Goal: Task Accomplishment & Management: Use online tool/utility

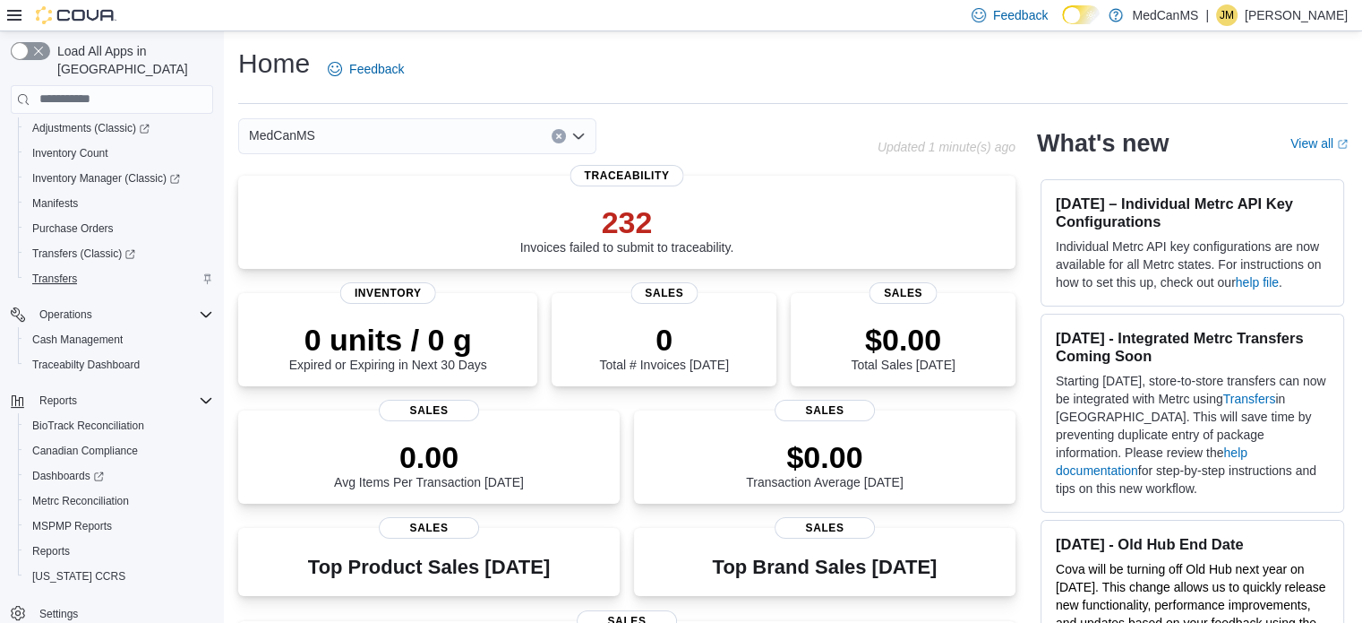
scroll to position [305, 0]
click at [47, 544] on span "Reports" at bounding box center [51, 551] width 38 height 14
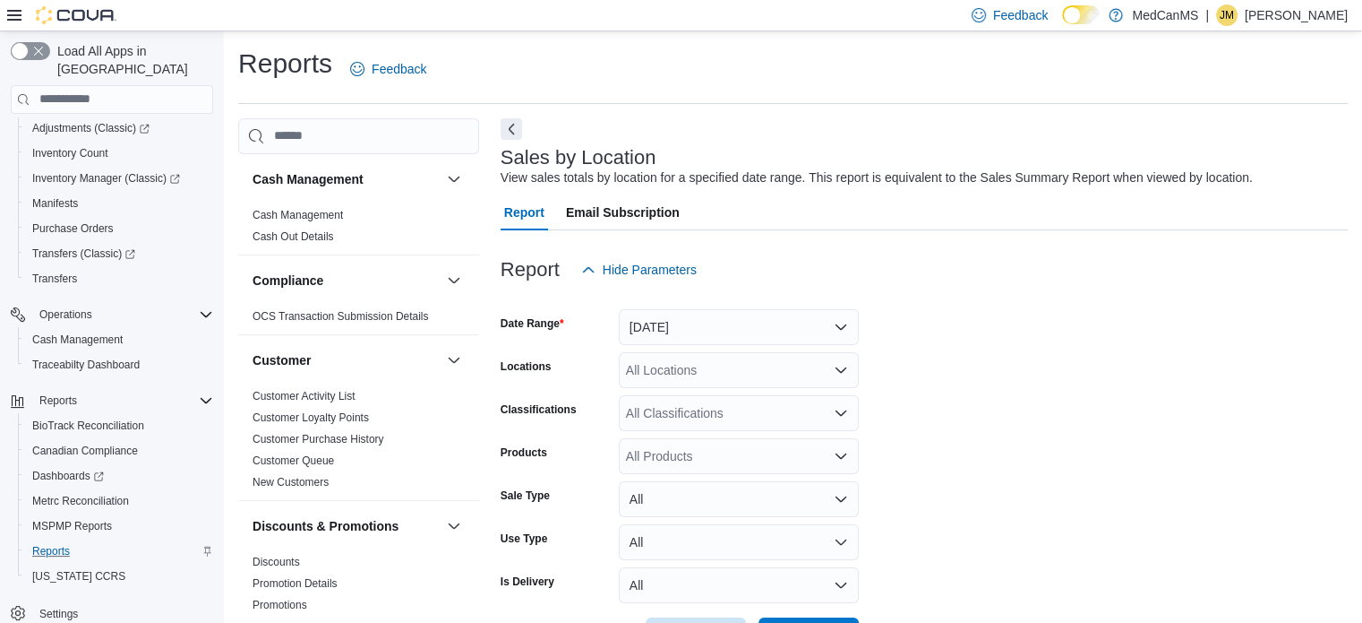
scroll to position [41, 0]
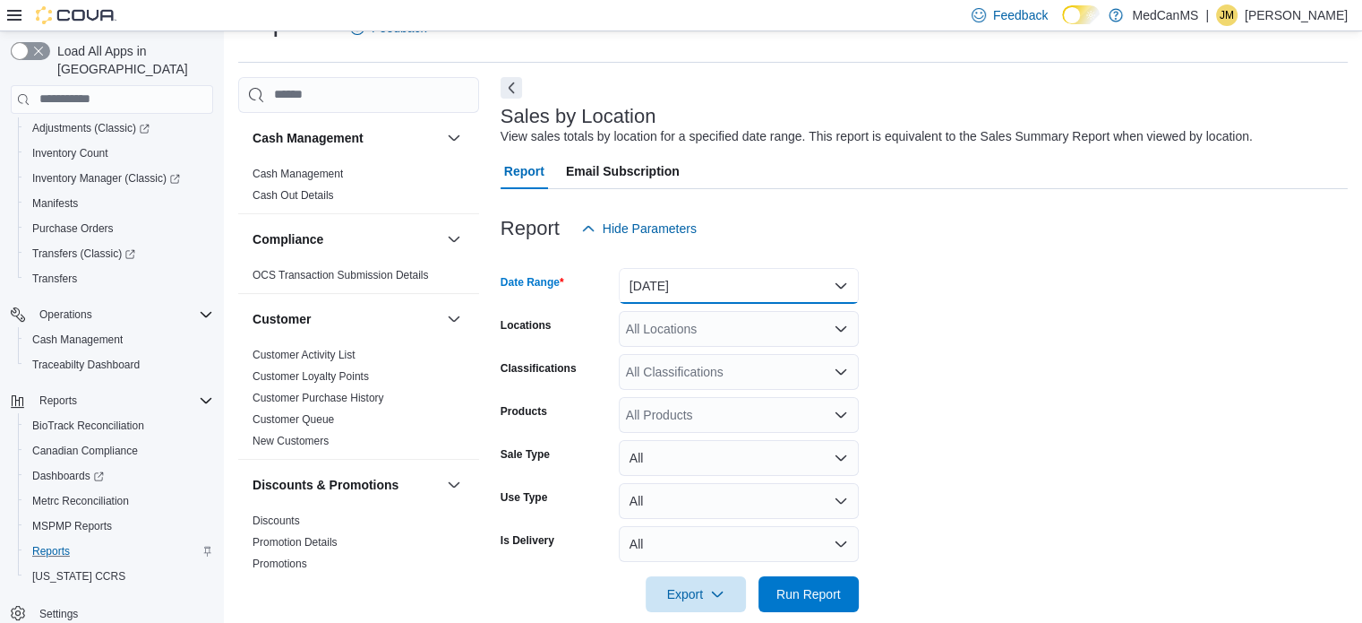
click at [662, 275] on button "[DATE]" at bounding box center [739, 286] width 240 height 36
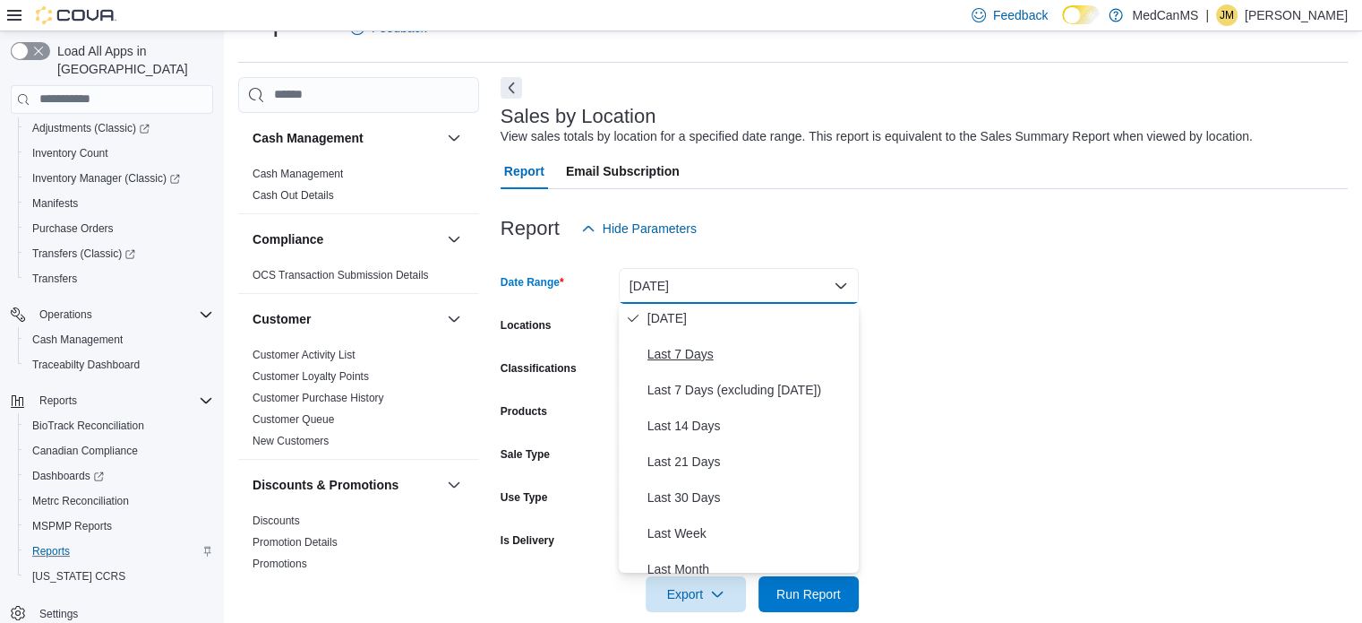
scroll to position [73, 0]
click at [683, 348] on span "Last 7 Days" at bounding box center [750, 355] width 204 height 21
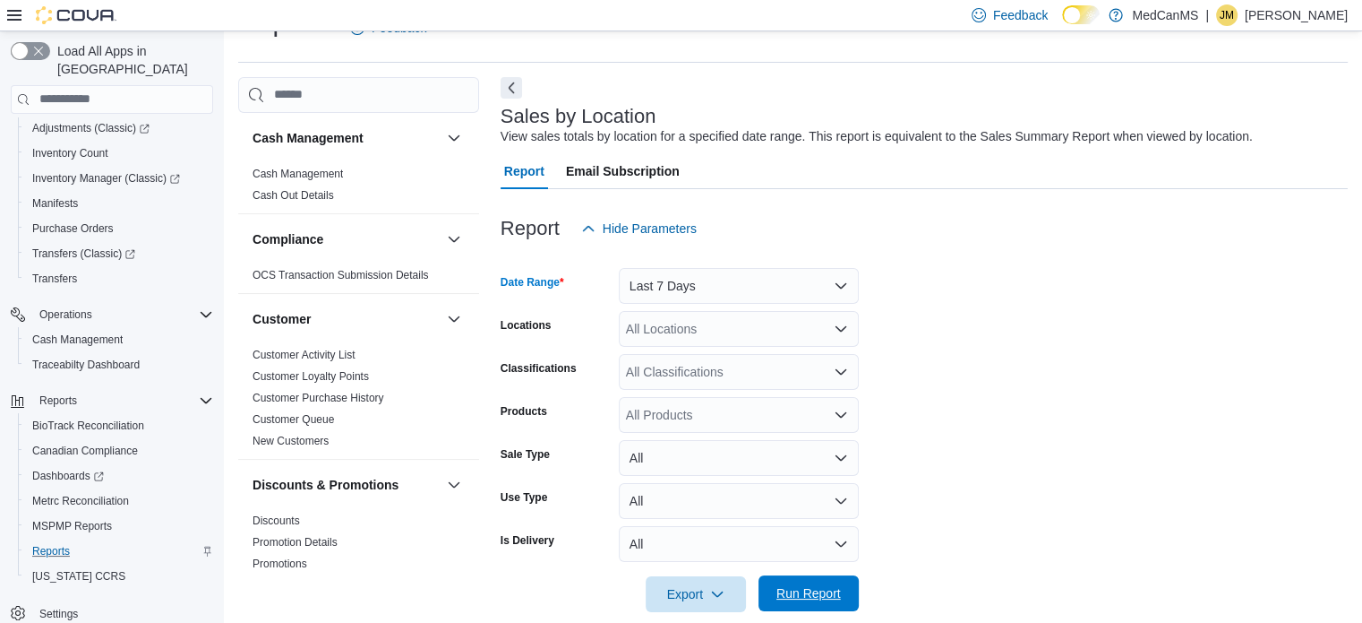
click at [803, 589] on span "Run Report" at bounding box center [809, 593] width 64 height 18
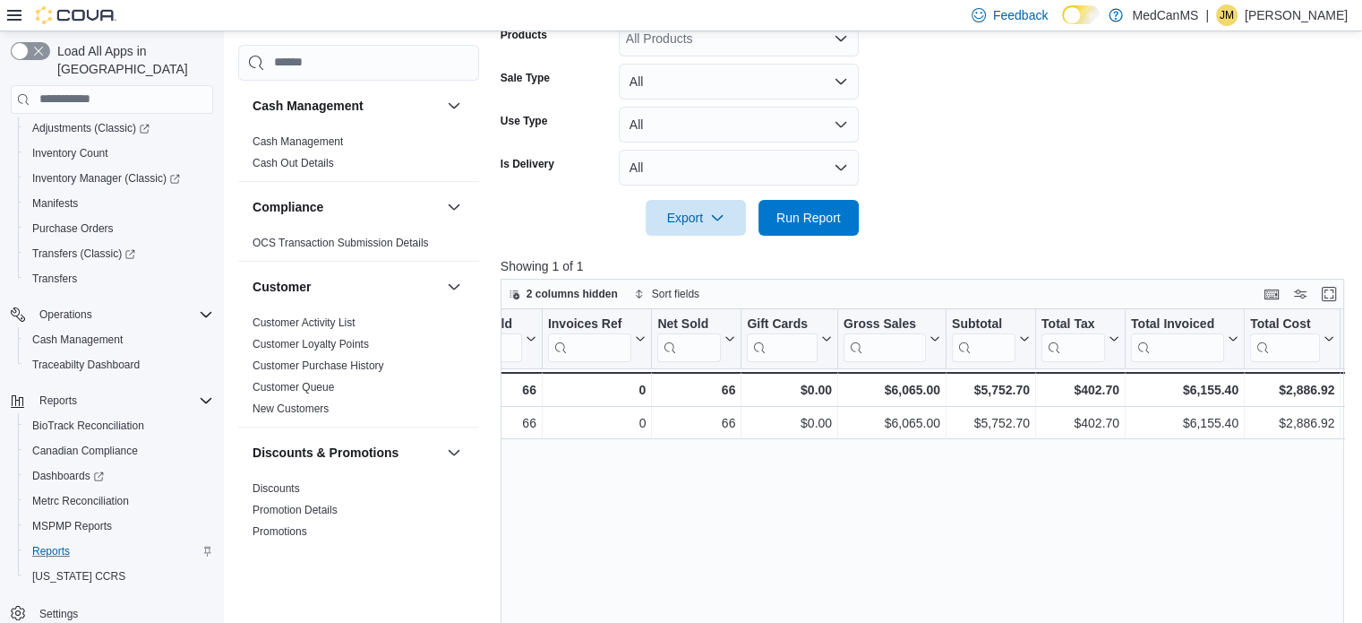
scroll to position [0, 218]
